Goal: Find contact information: Find contact information

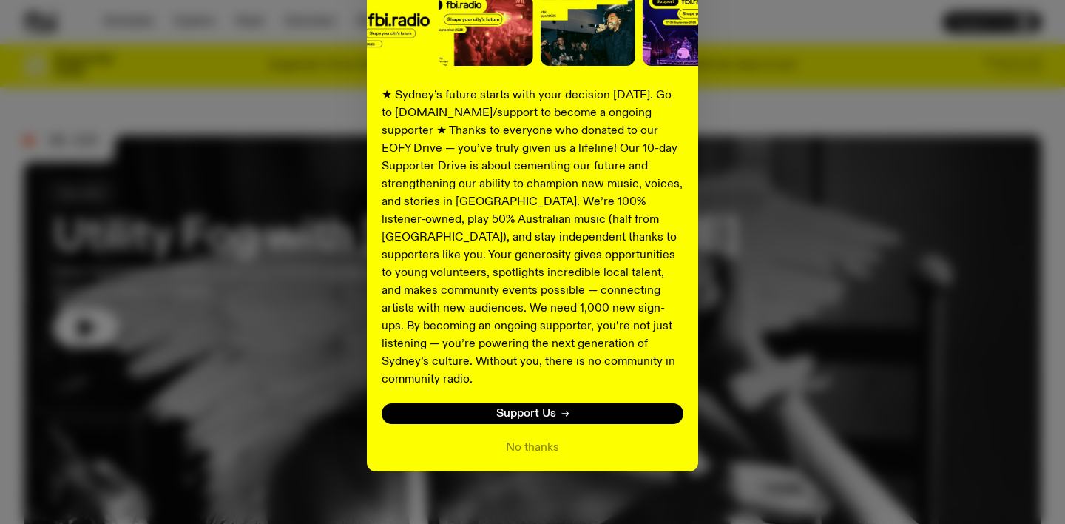
scroll to position [45, 0]
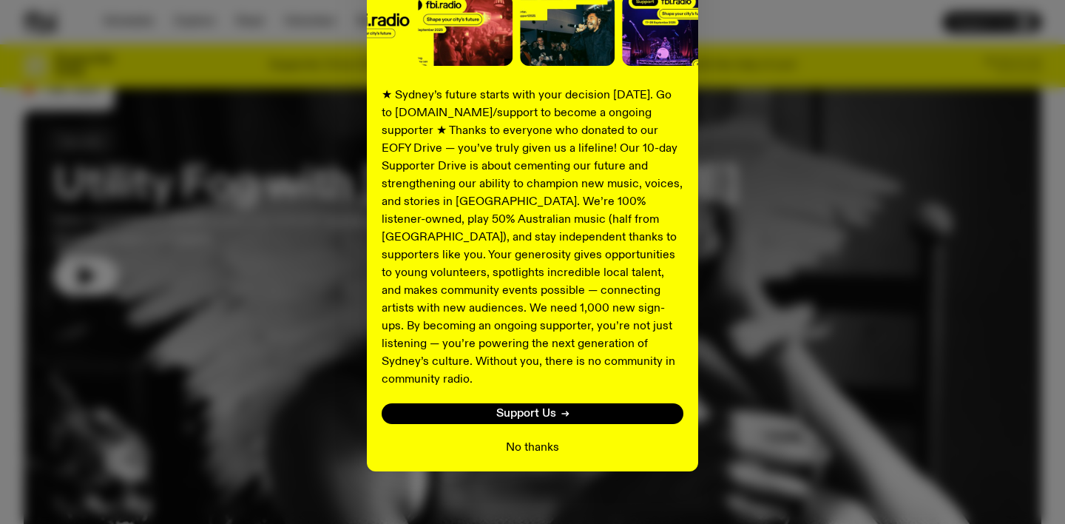
click at [525, 439] on button "No thanks" at bounding box center [532, 448] width 53 height 18
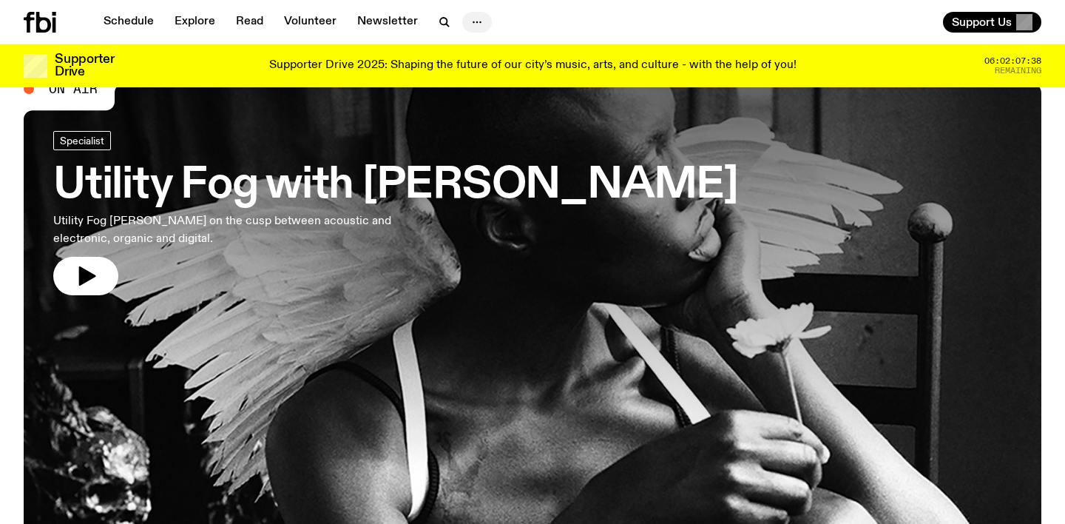
click at [479, 21] on icon "button" at bounding box center [477, 22] width 18 height 18
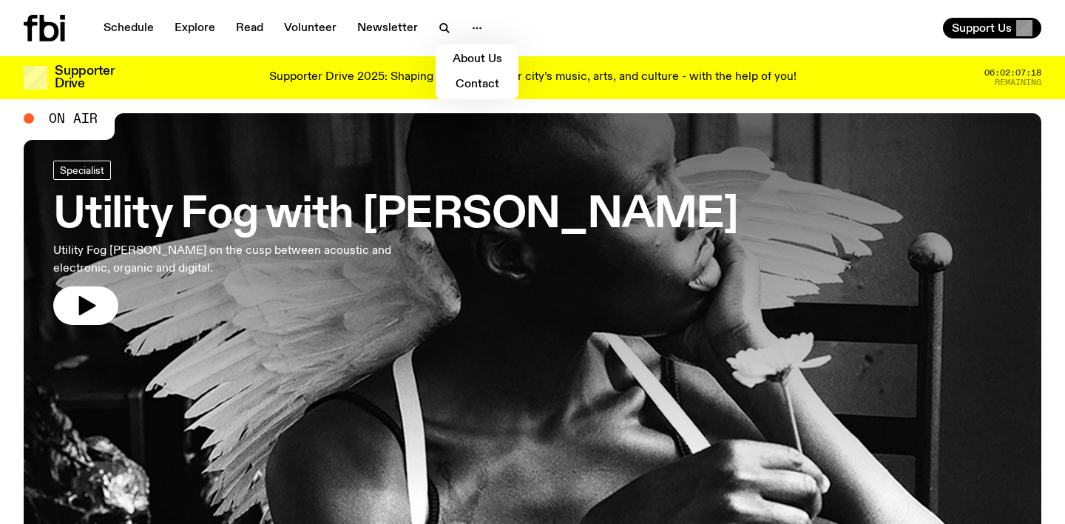
scroll to position [0, 0]
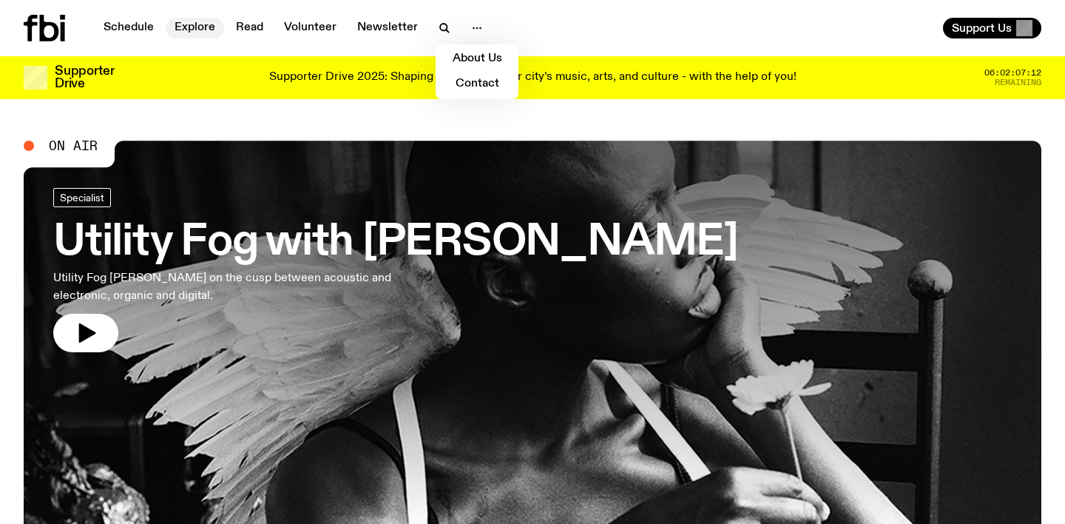
click at [194, 28] on link "Explore" at bounding box center [195, 28] width 58 height 21
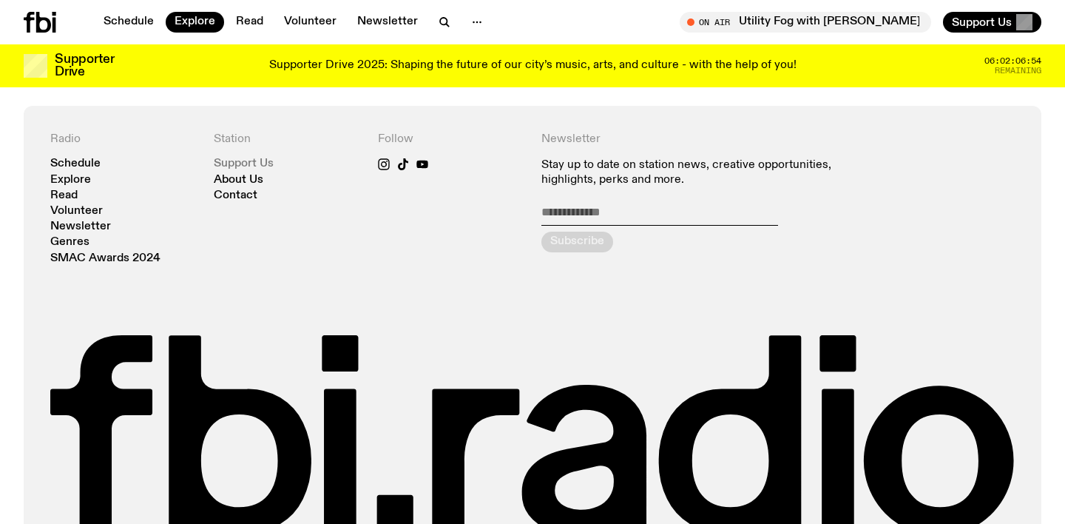
scroll to position [2742, 0]
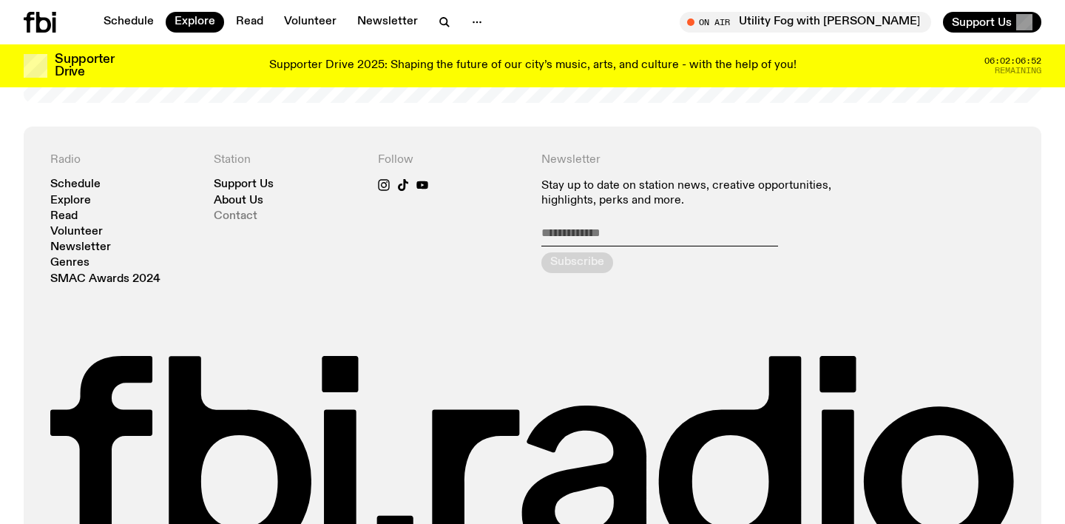
click at [236, 211] on link "Contact" at bounding box center [236, 216] width 44 height 11
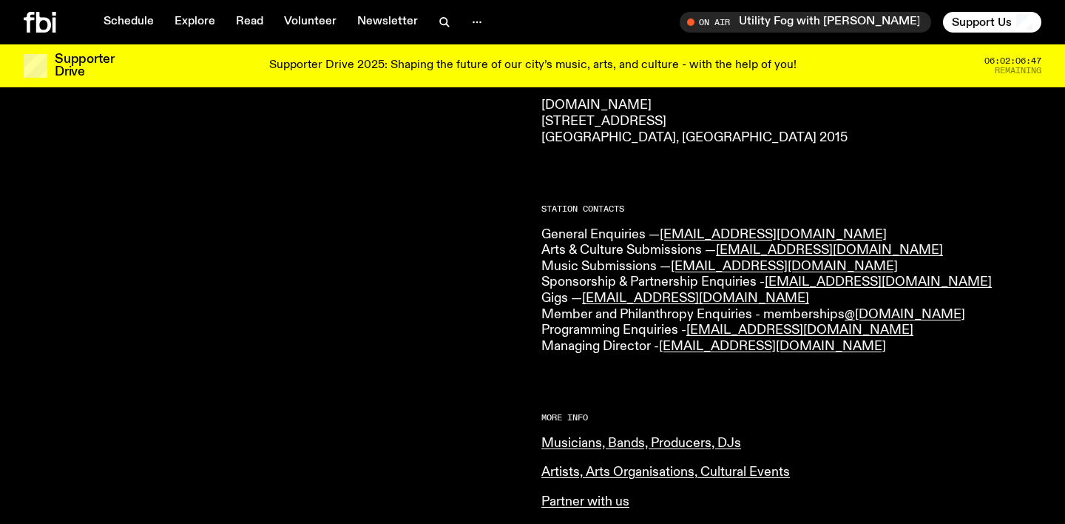
scroll to position [295, 0]
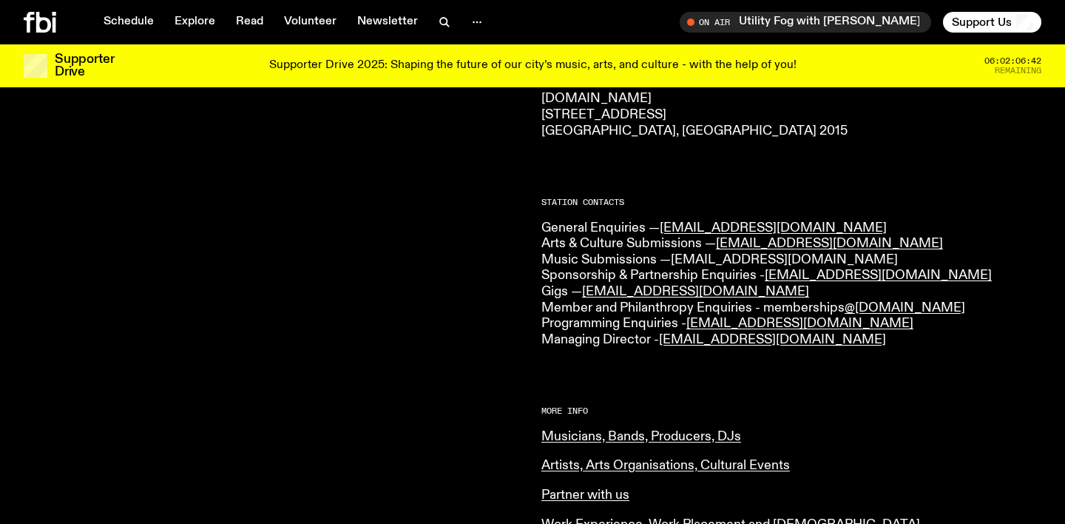
click at [742, 260] on link "[EMAIL_ADDRESS][DOMAIN_NAME]" at bounding box center [784, 259] width 227 height 13
drag, startPoint x: 798, startPoint y: 257, endPoint x: 672, endPoint y: 262, distance: 125.8
click at [672, 262] on p "General Enquiries — [EMAIL_ADDRESS][DOMAIN_NAME] Arts & Culture Submissions — […" at bounding box center [791, 284] width 500 height 128
copy link "[EMAIL_ADDRESS][DOMAIN_NAME]"
